Goal: Task Accomplishment & Management: Use online tool/utility

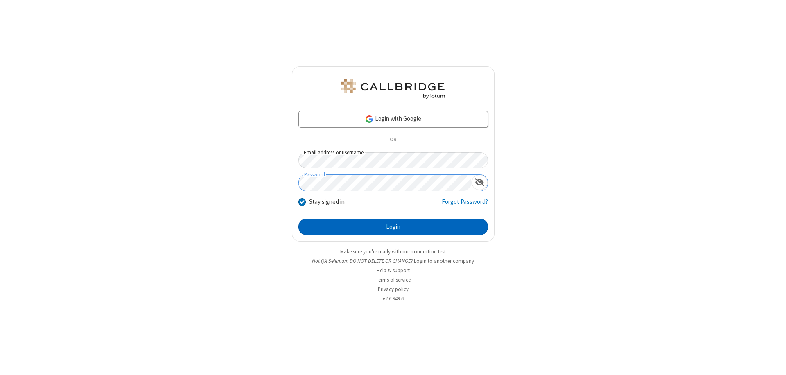
click at [393, 227] on button "Login" at bounding box center [394, 227] width 190 height 16
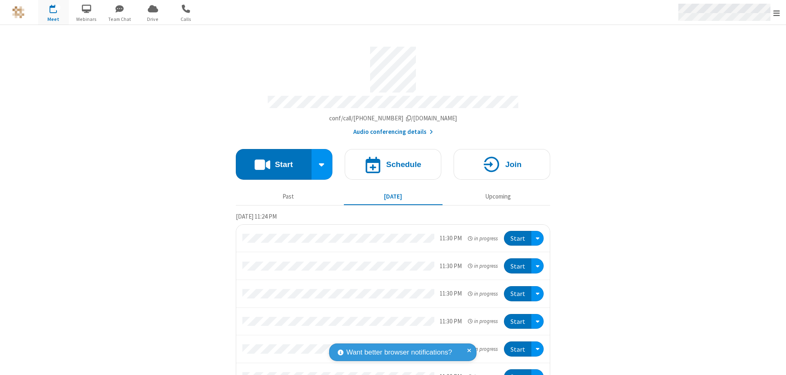
click at [777, 13] on span "Open menu" at bounding box center [777, 13] width 7 height 8
click at [153, 19] on span "Drive" at bounding box center [153, 19] width 31 height 7
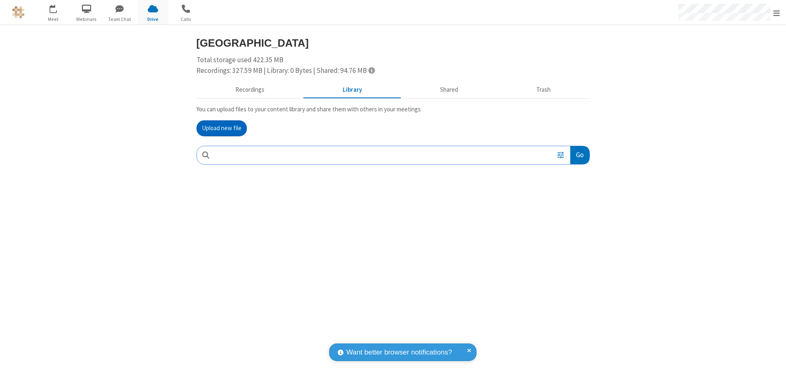
click at [222, 128] on button "Upload new file" at bounding box center [222, 128] width 50 height 16
